Goal: Transaction & Acquisition: Download file/media

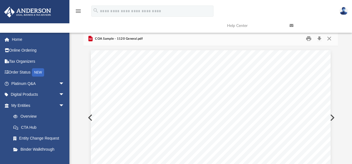
scroll to position [123, 251]
click at [329, 39] on button "Close" at bounding box center [329, 38] width 10 height 9
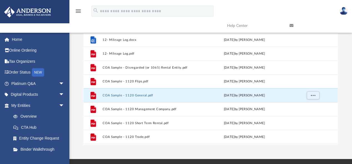
scroll to position [0, 0]
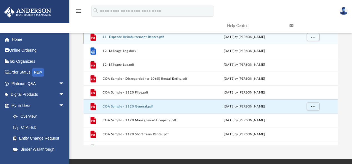
click at [147, 38] on button "11- Expense Reimbursement Report.pdf" at bounding box center [148, 37] width 93 height 4
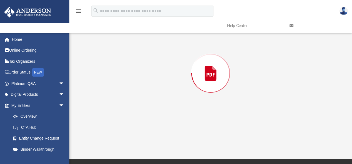
scroll to position [31, 0]
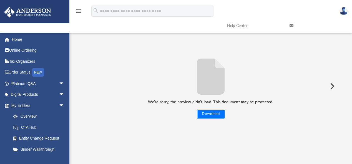
click at [208, 114] on button "Download" at bounding box center [210, 113] width 27 height 9
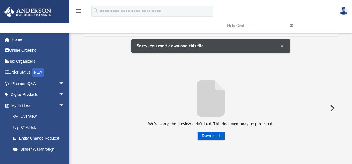
scroll to position [0, 0]
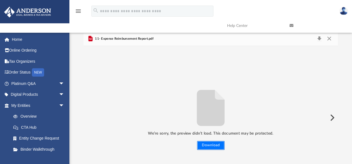
click at [218, 143] on button "Download" at bounding box center [210, 145] width 27 height 9
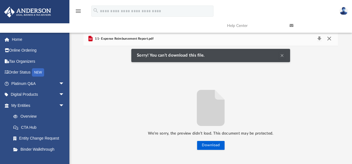
click at [328, 40] on button "Close" at bounding box center [329, 39] width 10 height 8
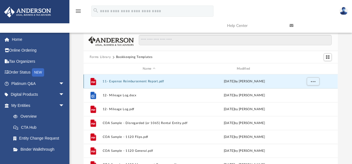
click at [140, 80] on button "11- Expense Reimbursement Report.pdf" at bounding box center [148, 82] width 93 height 4
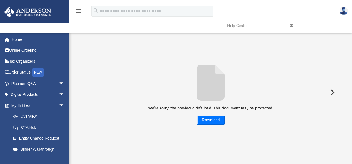
click at [215, 119] on button "Download" at bounding box center [210, 120] width 27 height 9
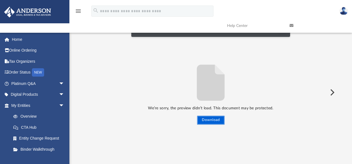
scroll to position [0, 0]
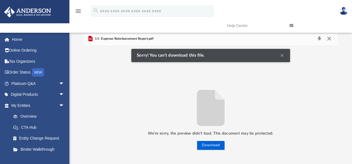
click at [331, 39] on button "Close" at bounding box center [329, 39] width 10 height 8
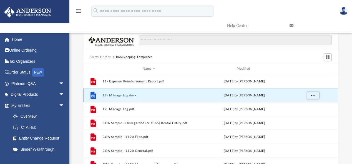
click at [113, 96] on button "12- Mileage Log.docx" at bounding box center [148, 95] width 93 height 4
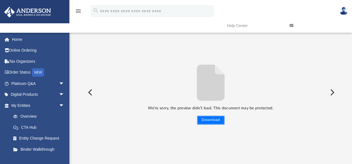
click at [217, 118] on button "Download" at bounding box center [210, 120] width 27 height 9
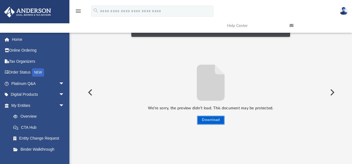
scroll to position [0, 0]
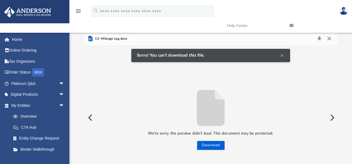
click at [328, 40] on button "Close" at bounding box center [329, 39] width 10 height 8
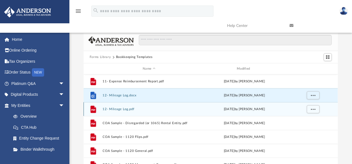
click at [119, 108] on button "12- Mileage Log.pdf" at bounding box center [148, 109] width 93 height 4
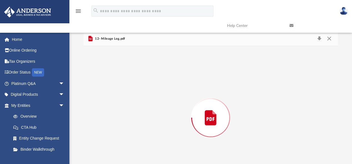
scroll to position [25, 0]
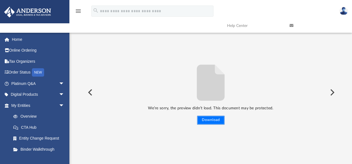
click at [208, 117] on button "Download" at bounding box center [210, 120] width 27 height 9
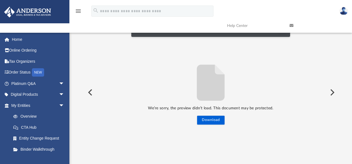
click at [341, 12] on img at bounding box center [343, 11] width 8 height 8
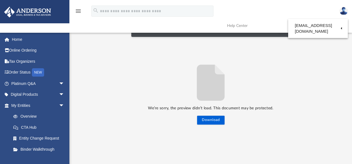
click at [295, 8] on div "menu search Site Menu add [EMAIL_ADDRESS][DOMAIN_NAME] My Profile Reset Passwor…" at bounding box center [175, 18] width 343 height 28
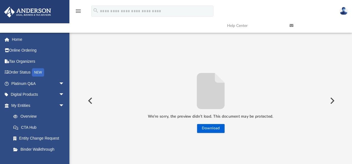
scroll to position [0, 0]
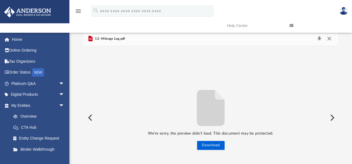
click at [328, 39] on button "Close" at bounding box center [329, 39] width 10 height 8
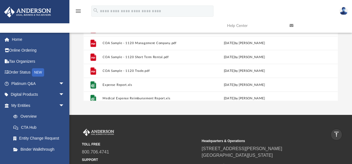
scroll to position [38, 0]
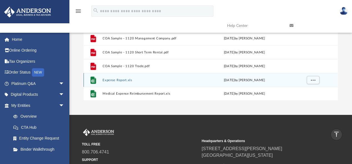
click at [123, 79] on button "Expense Report.xls" at bounding box center [148, 80] width 93 height 4
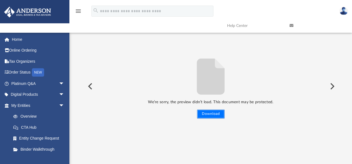
click at [219, 113] on button "Download" at bounding box center [210, 113] width 27 height 9
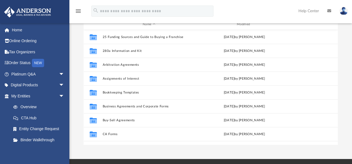
scroll to position [49, 0]
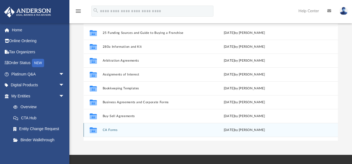
click at [113, 131] on button "CA Forms" at bounding box center [148, 130] width 93 height 4
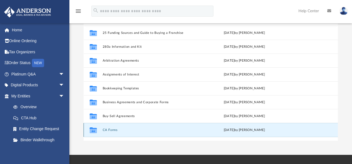
click at [113, 131] on button "CA Forms" at bounding box center [148, 130] width 93 height 4
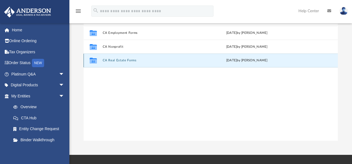
click at [123, 60] on button "CA Real Estate Forms" at bounding box center [149, 61] width 95 height 4
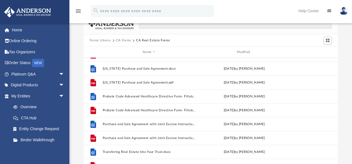
scroll to position [0, 0]
